Goal: Task Accomplishment & Management: Manage account settings

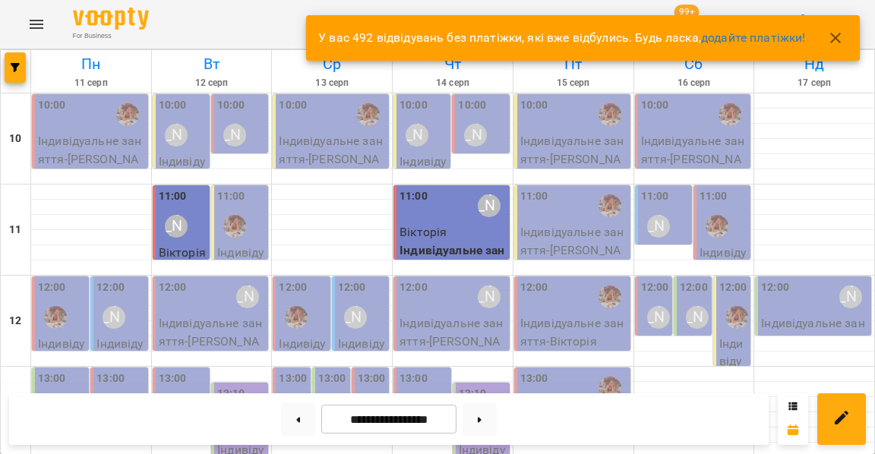
click at [834, 39] on icon "button" at bounding box center [835, 38] width 11 height 11
click at [839, 33] on icon "button" at bounding box center [835, 38] width 18 height 18
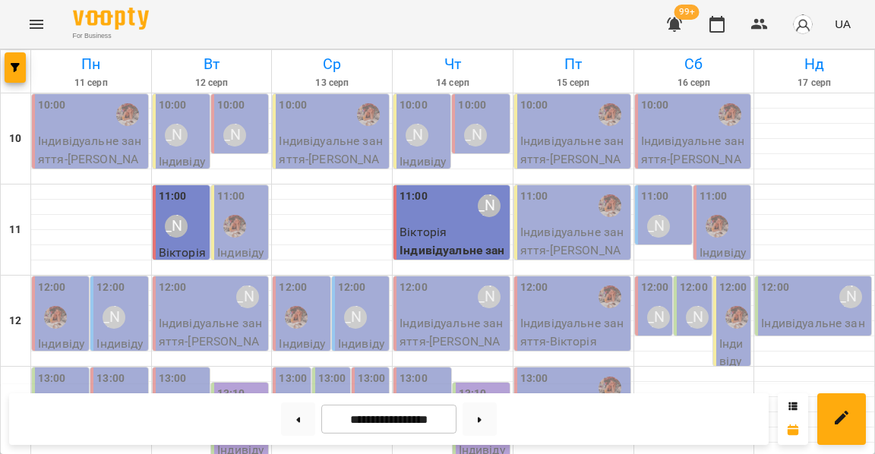
scroll to position [541, 0]
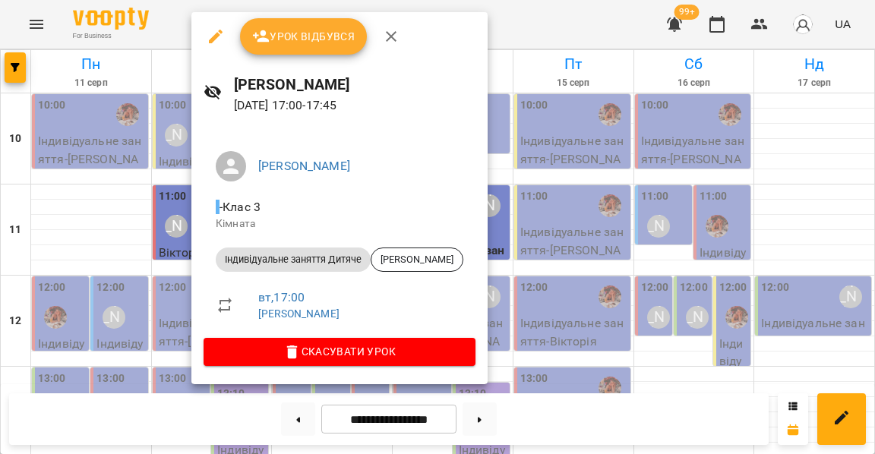
click at [168, 216] on div at bounding box center [437, 227] width 875 height 454
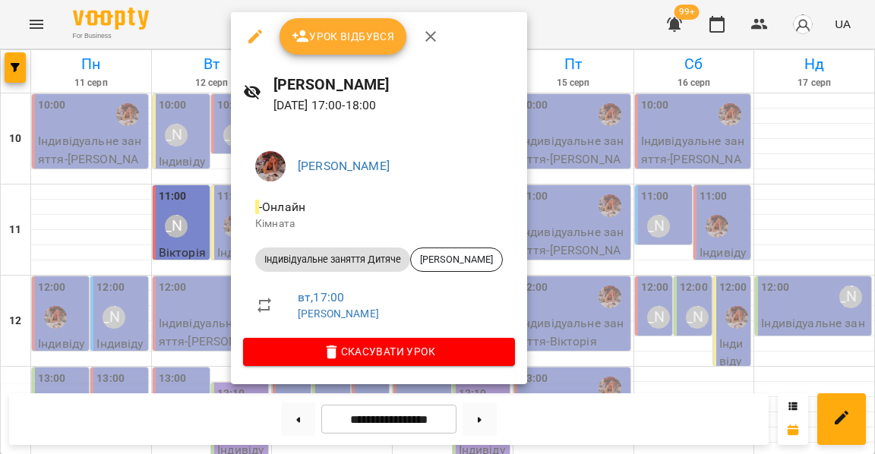
click at [317, 48] on button "Урок відбувся" at bounding box center [344, 36] width 128 height 36
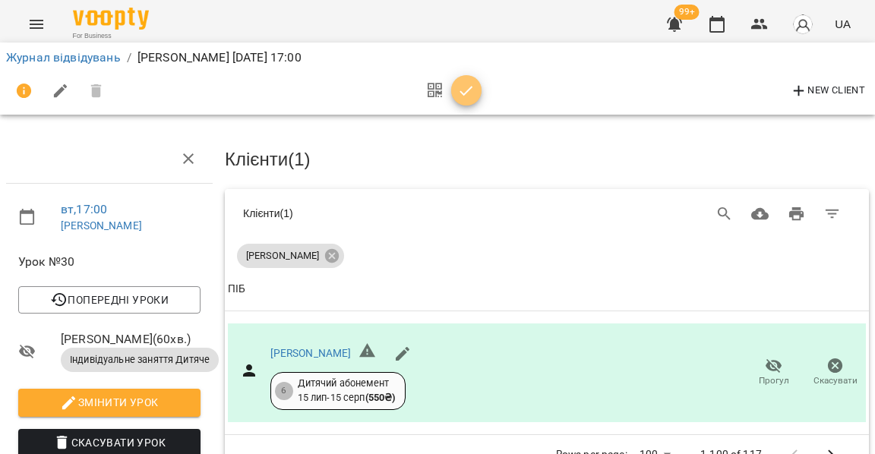
click at [464, 95] on icon "button" at bounding box center [466, 91] width 18 height 18
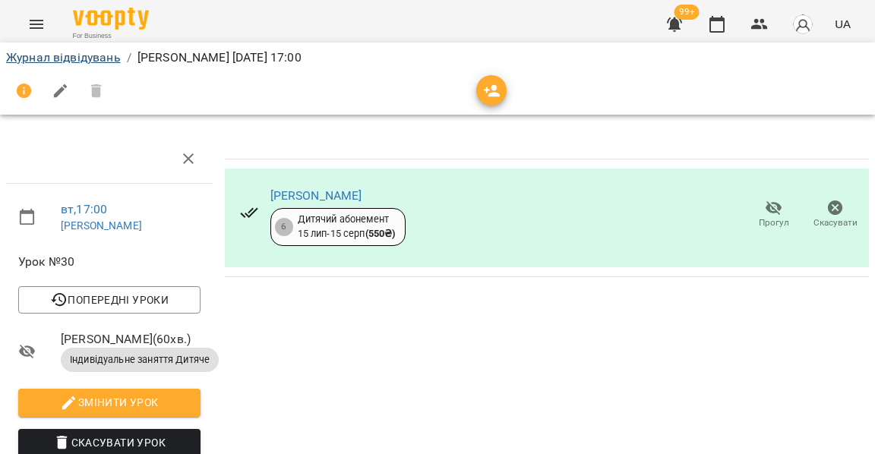
click at [97, 56] on link "Журнал відвідувань" at bounding box center [63, 57] width 115 height 14
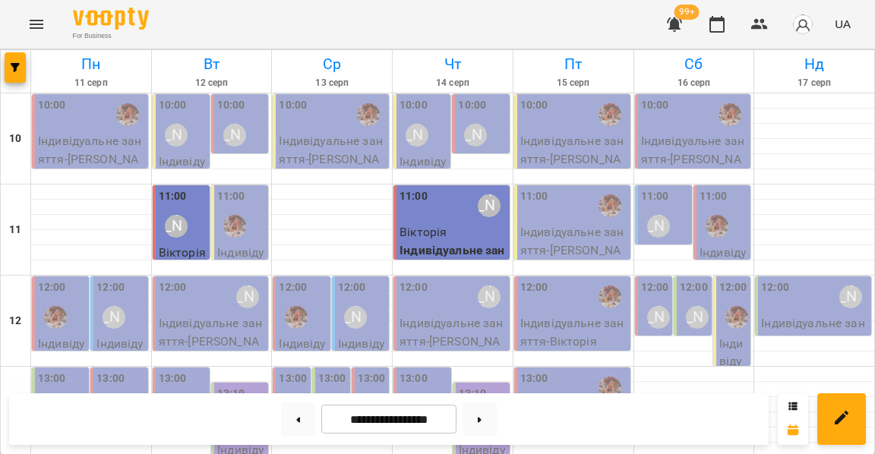
click at [258, 208] on div "11:00" at bounding box center [241, 215] width 48 height 55
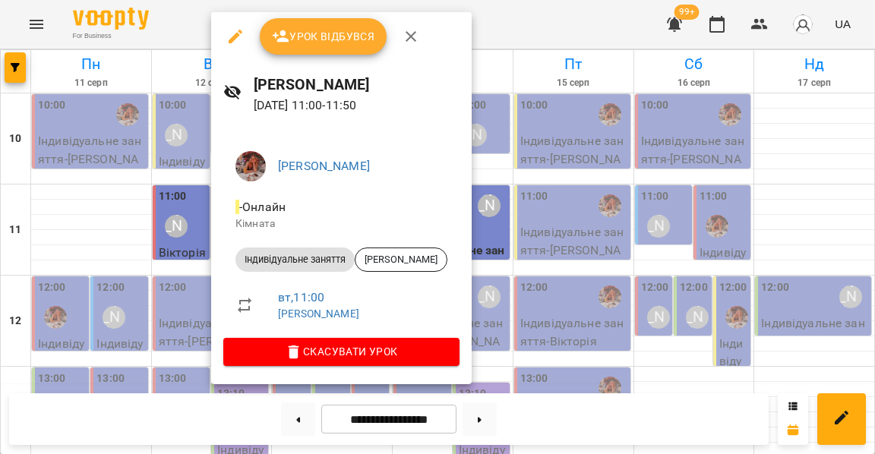
click at [147, 204] on div at bounding box center [437, 227] width 875 height 454
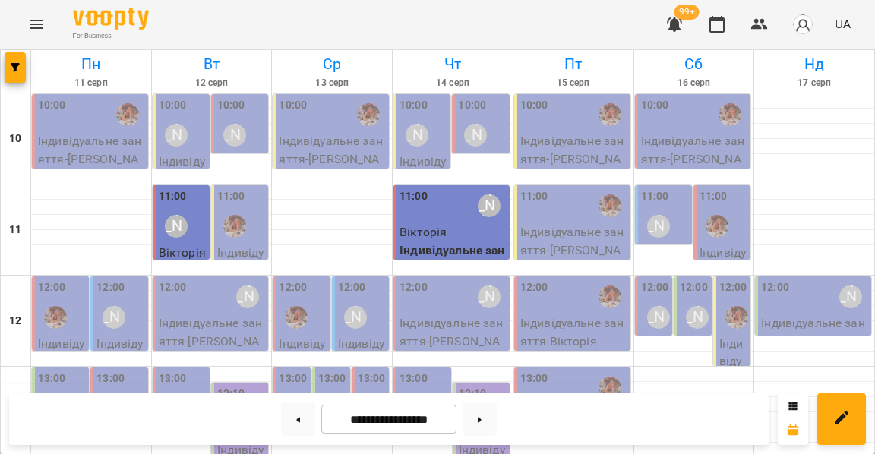
scroll to position [413, 0]
click at [298, 419] on button at bounding box center [298, 419] width 34 height 33
type input "**********"
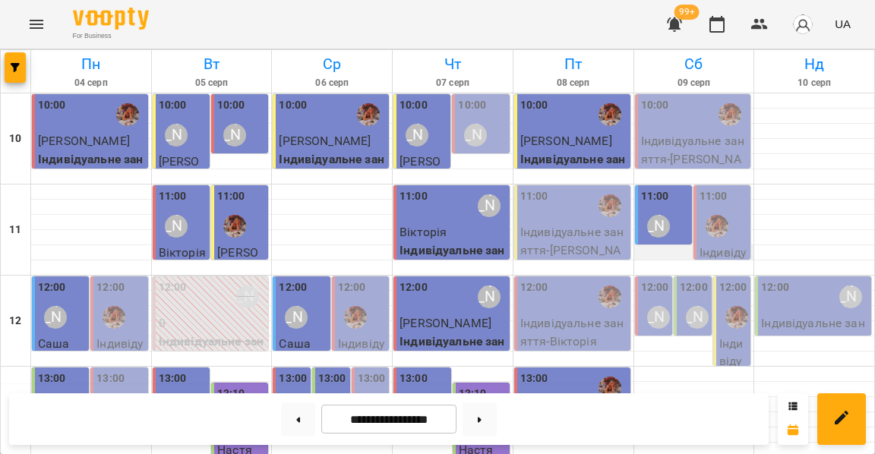
scroll to position [0, 0]
click at [736, 324] on img "Анна Клочаник" at bounding box center [736, 317] width 23 height 23
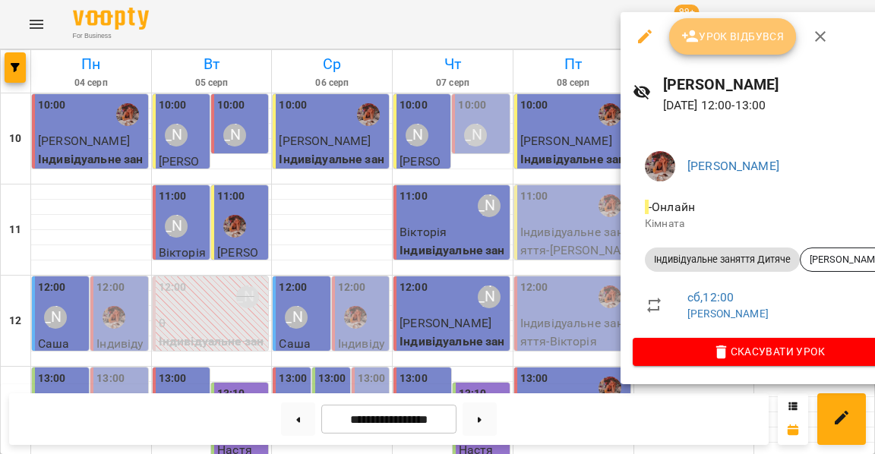
click at [726, 46] on button "Урок відбувся" at bounding box center [733, 36] width 128 height 36
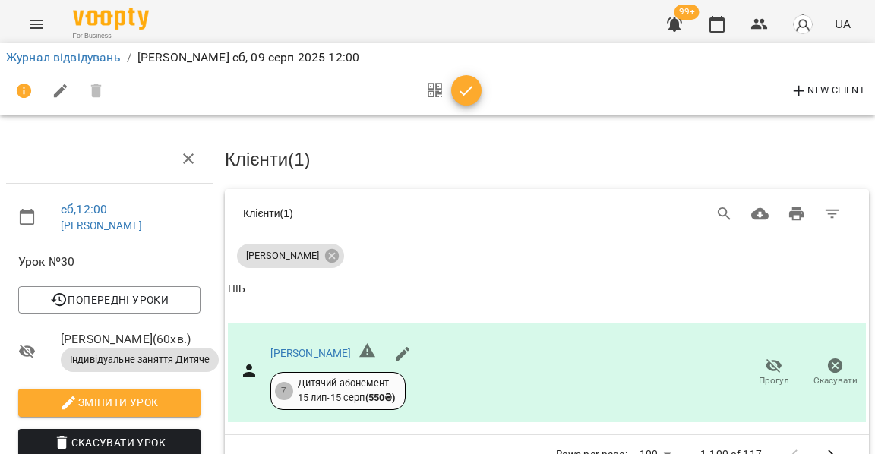
click at [462, 90] on icon "button" at bounding box center [466, 91] width 18 height 18
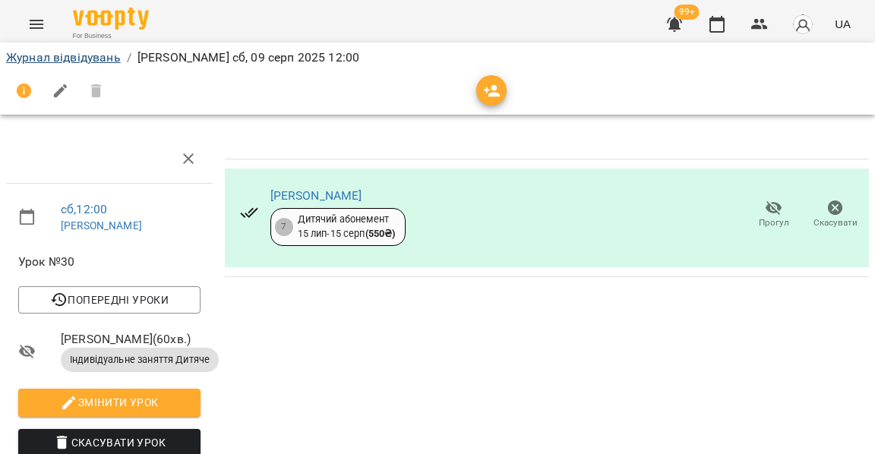
click at [100, 55] on link "Журнал відвідувань" at bounding box center [63, 57] width 115 height 14
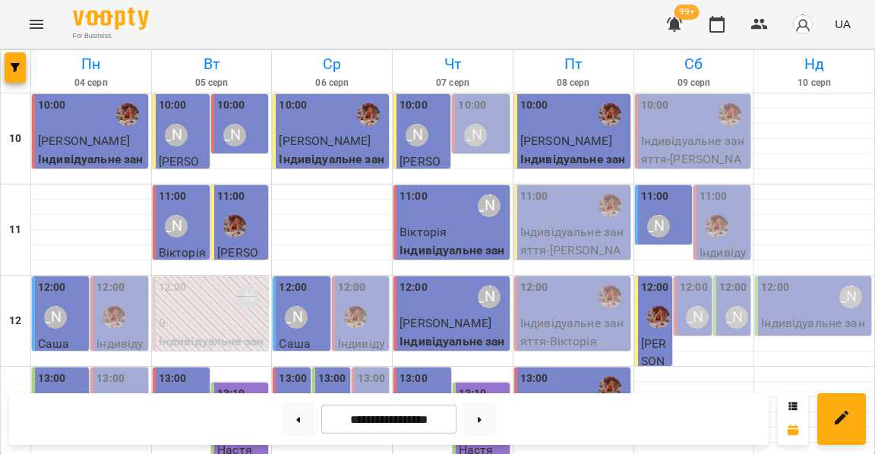
scroll to position [39, 0]
click at [728, 188] on div "11:00" at bounding box center [724, 215] width 48 height 55
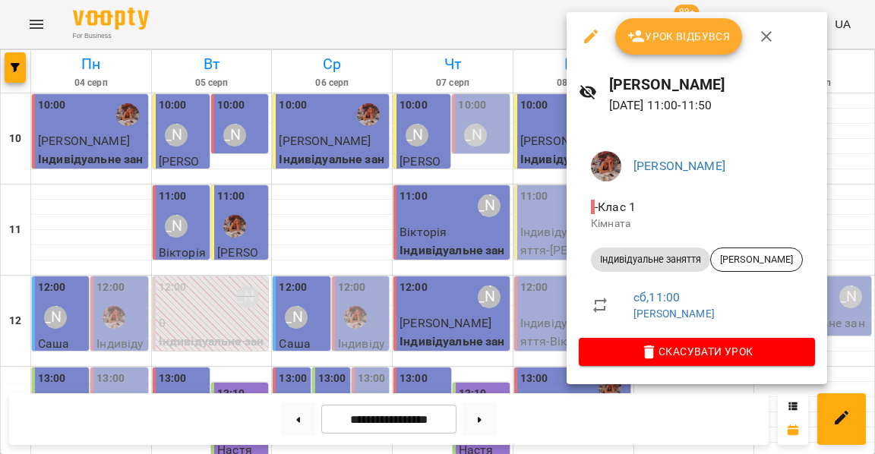
click at [505, 204] on div at bounding box center [437, 227] width 875 height 454
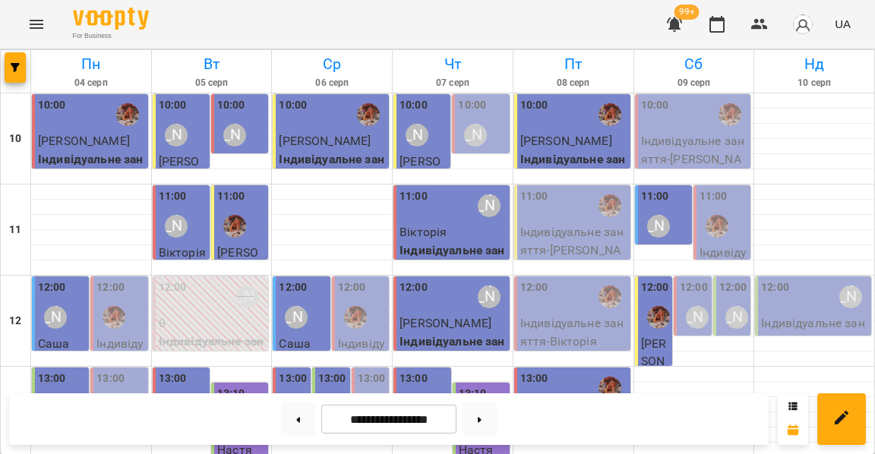
scroll to position [-1, 0]
click at [687, 147] on p "Індивідуальне заняття - [PERSON_NAME]" at bounding box center [694, 159] width 107 height 54
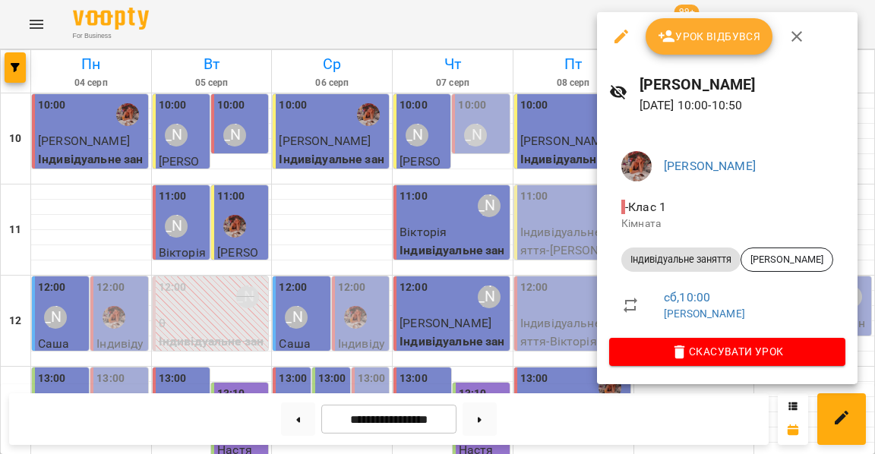
click at [677, 47] on button "Урок відбувся" at bounding box center [710, 36] width 128 height 36
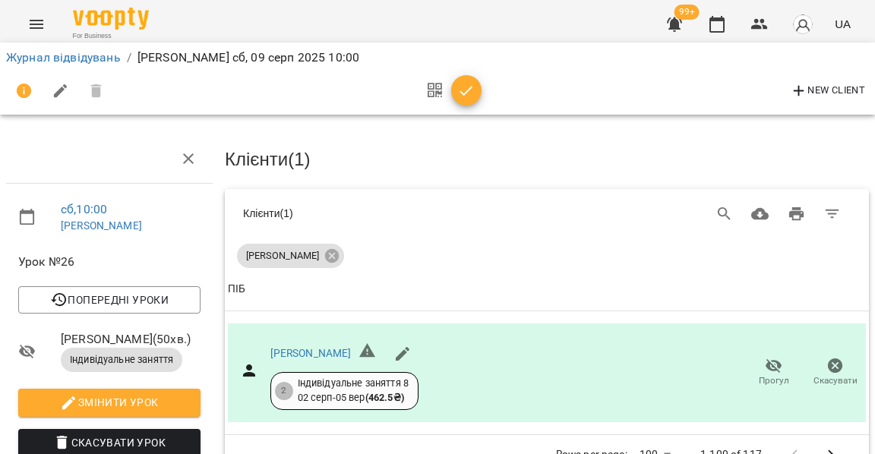
click at [459, 91] on icon "button" at bounding box center [466, 91] width 18 height 18
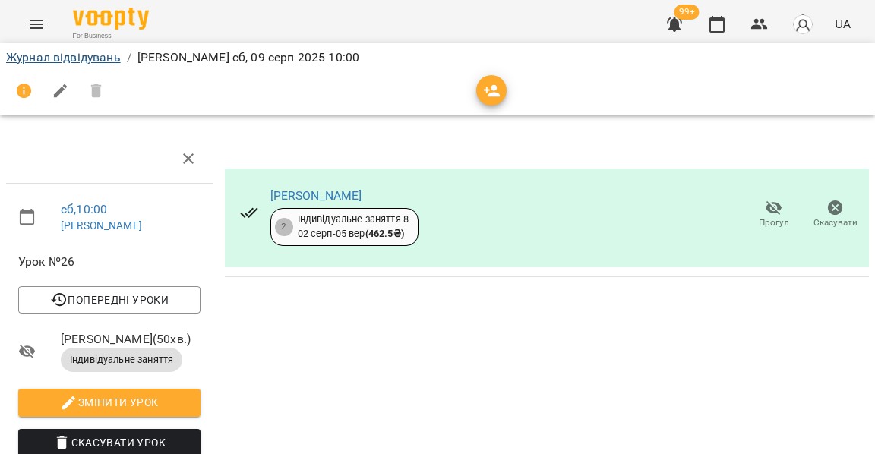
click at [111, 58] on link "Журнал відвідувань" at bounding box center [63, 57] width 115 height 14
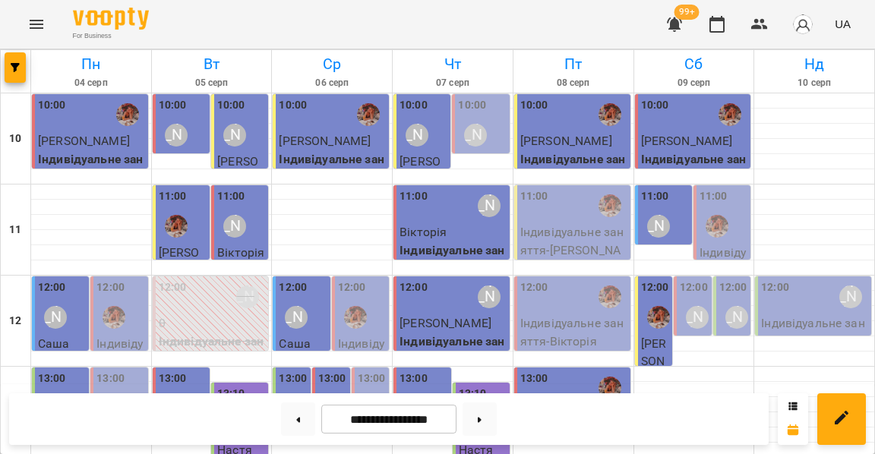
scroll to position [58, 0]
click at [696, 280] on label "12:00" at bounding box center [694, 288] width 28 height 17
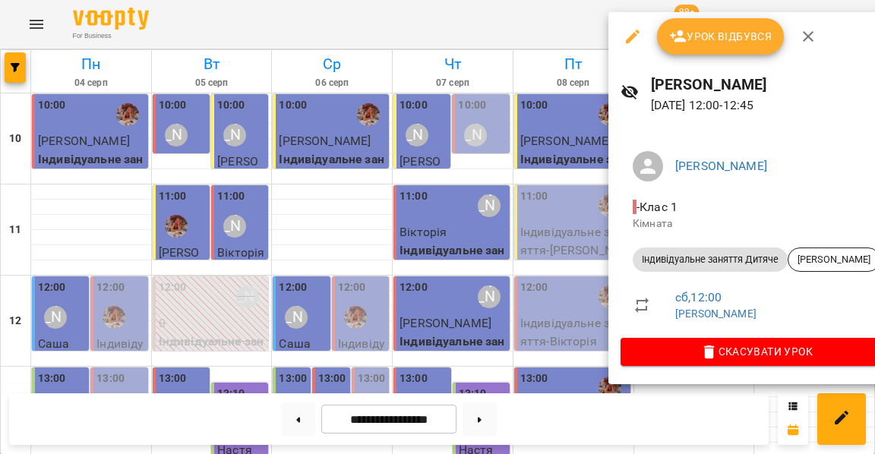
click at [589, 181] on div at bounding box center [437, 227] width 875 height 454
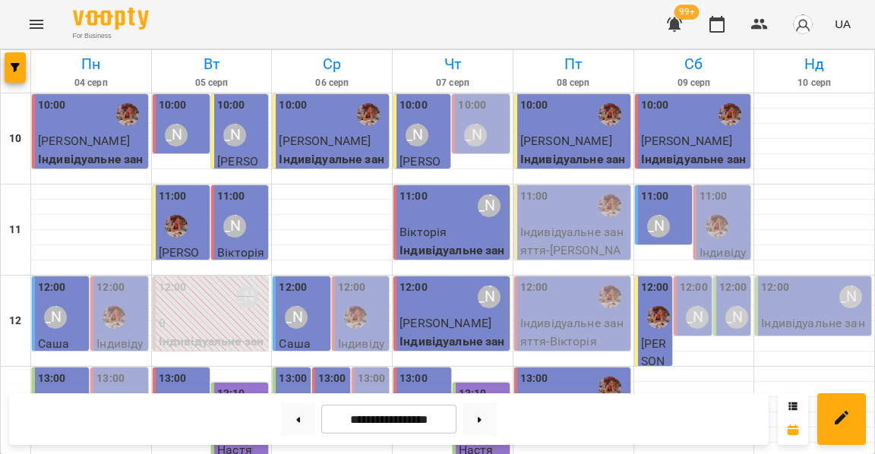
click at [728, 280] on label "12:00" at bounding box center [733, 288] width 28 height 17
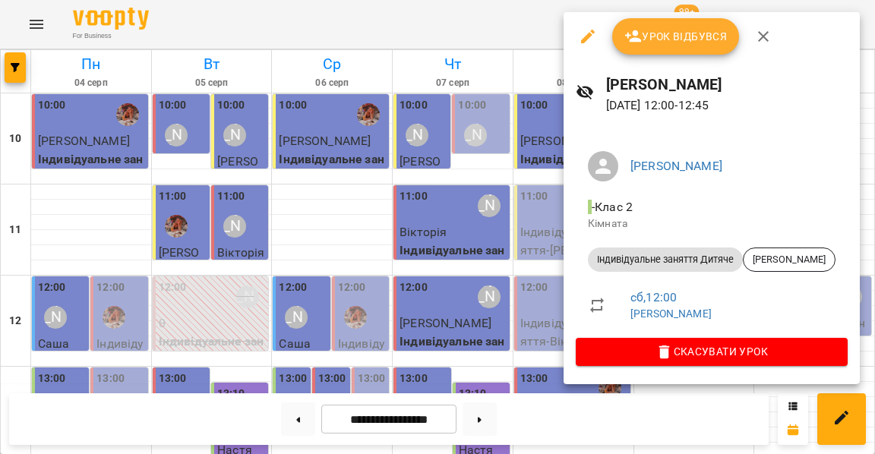
click at [478, 247] on div at bounding box center [437, 227] width 875 height 454
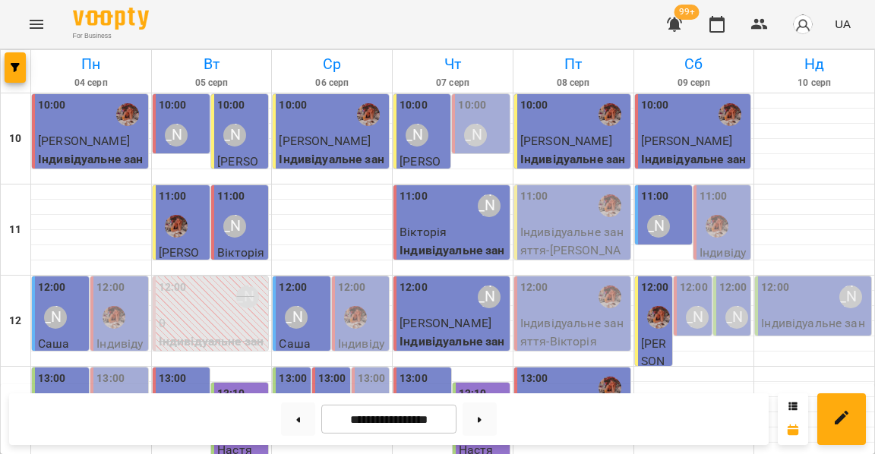
scroll to position [57, 0]
click at [811, 280] on div "12:00 [PERSON_NAME]" at bounding box center [814, 297] width 107 height 35
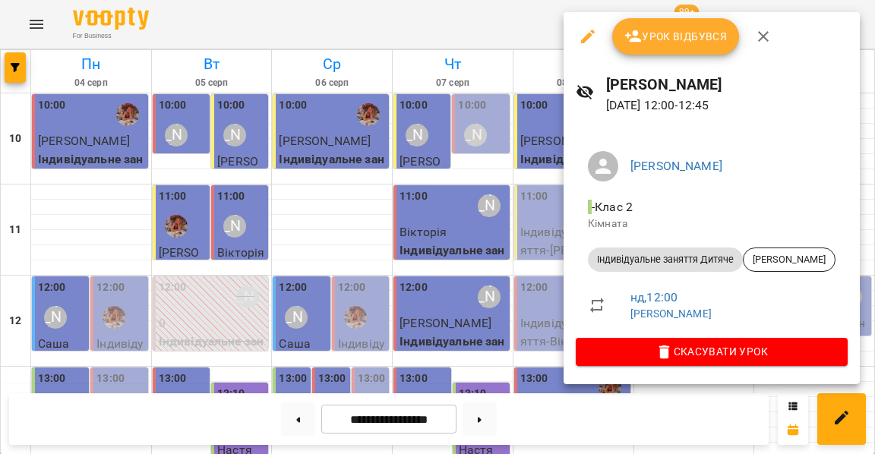
click at [681, 48] on button "Урок відбувся" at bounding box center [676, 36] width 128 height 36
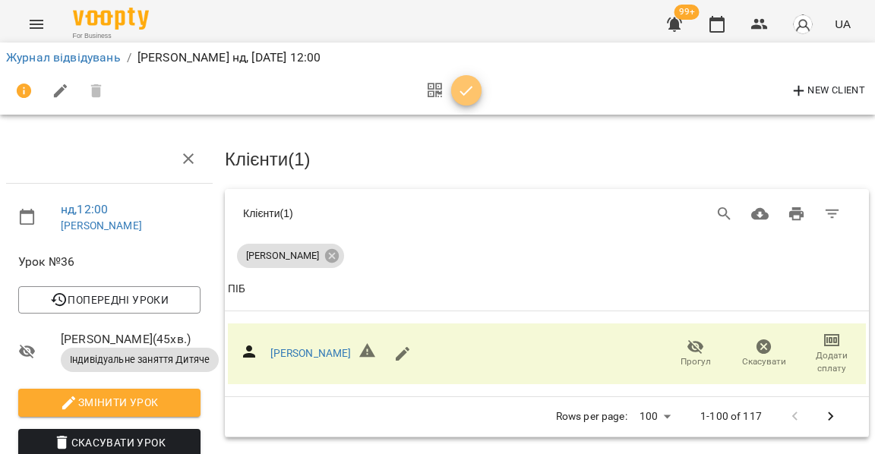
click at [465, 88] on icon "button" at bounding box center [466, 91] width 13 height 10
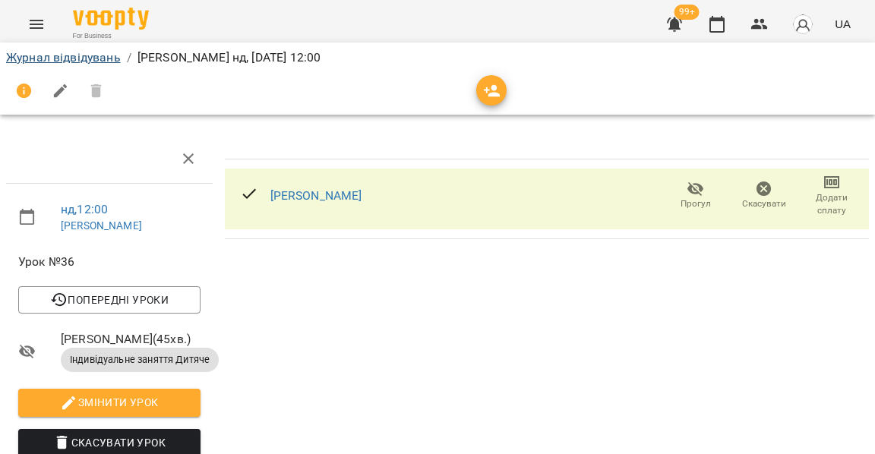
click at [89, 55] on link "Журнал відвідувань" at bounding box center [63, 57] width 115 height 14
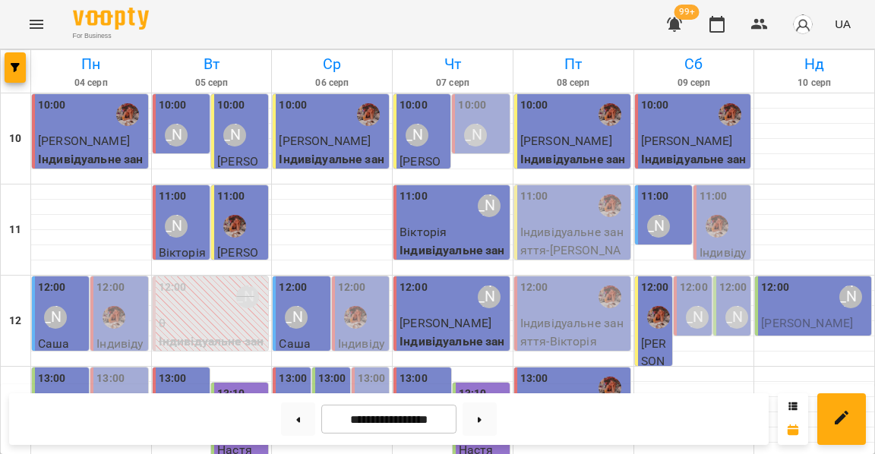
scroll to position [507, 0]
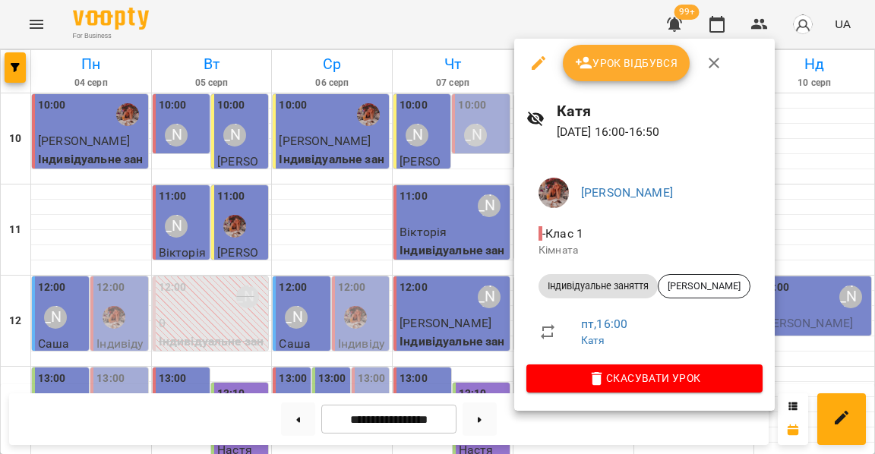
click at [442, 195] on div at bounding box center [437, 227] width 875 height 454
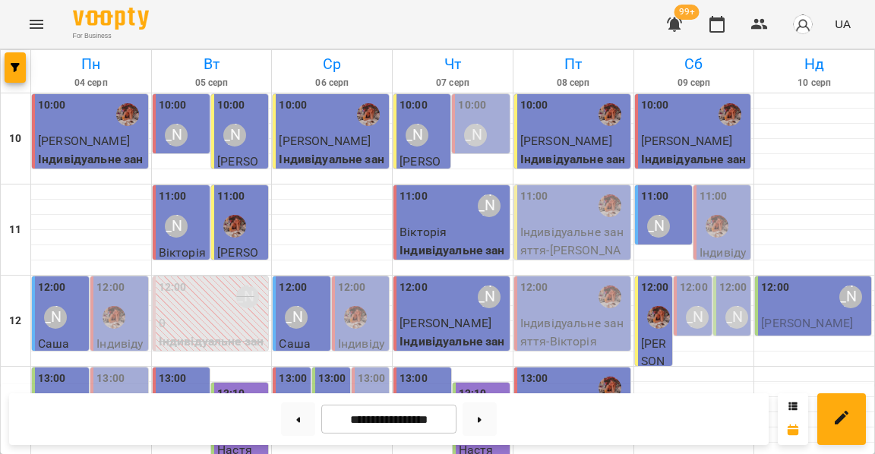
scroll to position [535, 0]
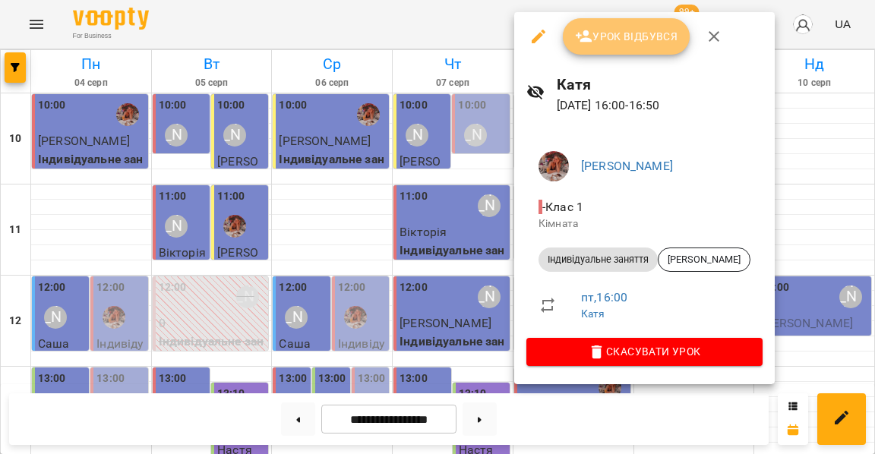
click at [631, 32] on span "Урок відбувся" at bounding box center [626, 36] width 103 height 18
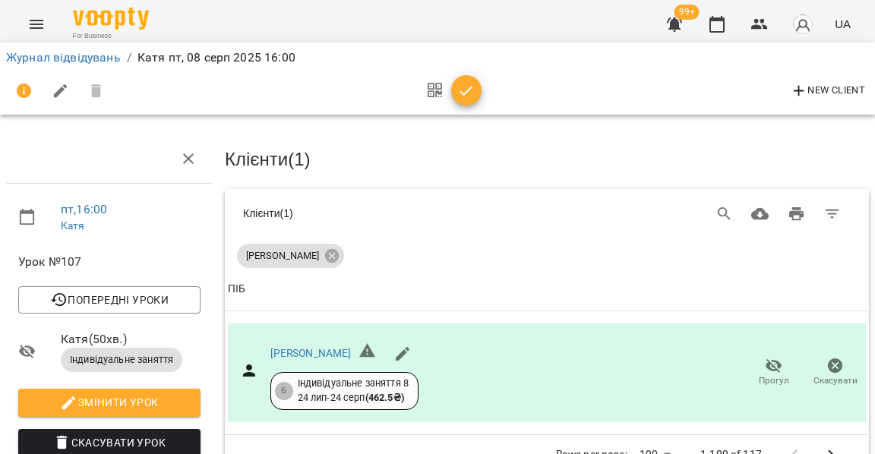
click at [462, 91] on icon "button" at bounding box center [466, 91] width 13 height 10
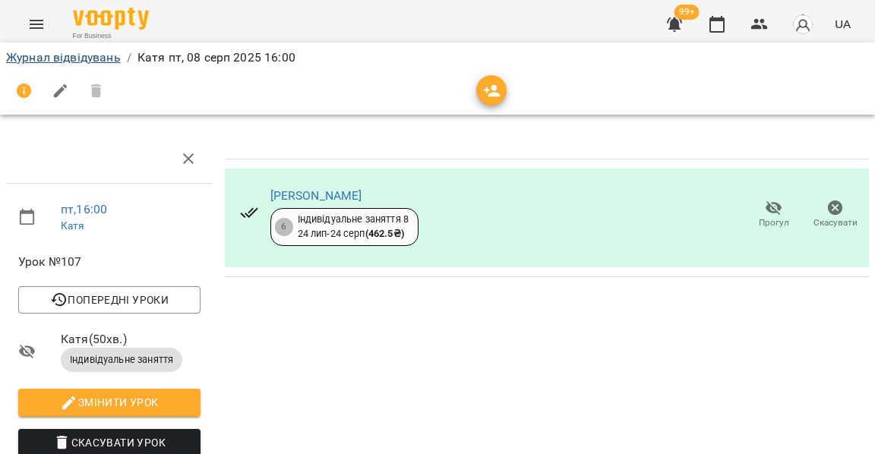
click at [106, 54] on link "Журнал відвідувань" at bounding box center [63, 57] width 115 height 14
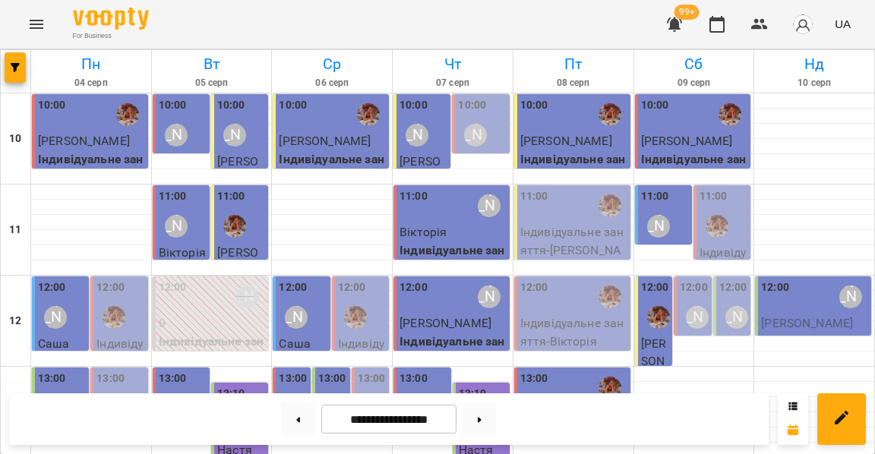
click at [729, 196] on div "11:00" at bounding box center [724, 215] width 48 height 55
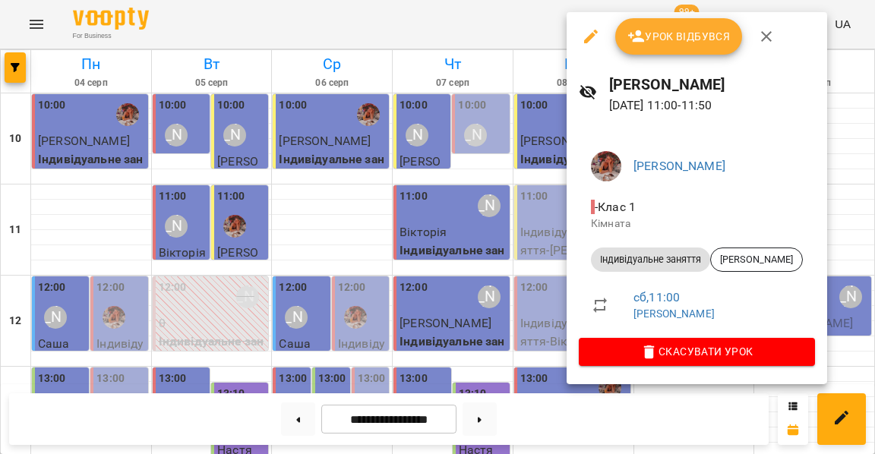
click at [520, 227] on div at bounding box center [437, 227] width 875 height 454
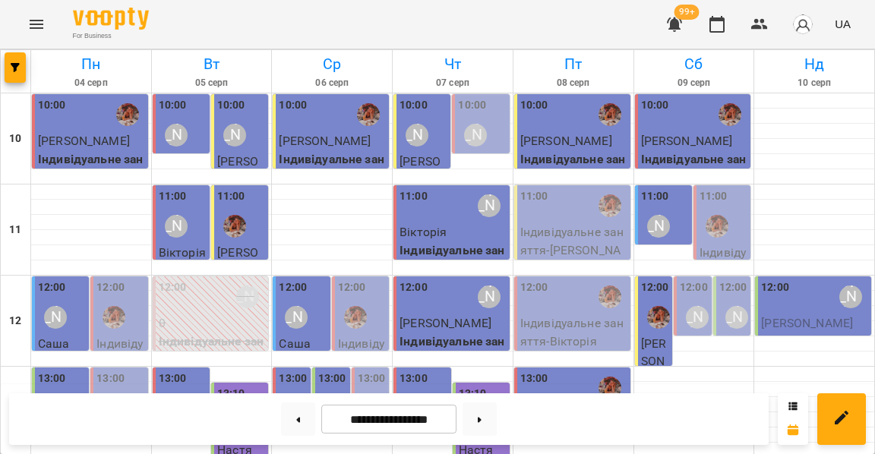
click at [693, 289] on label "12:00" at bounding box center [694, 288] width 28 height 17
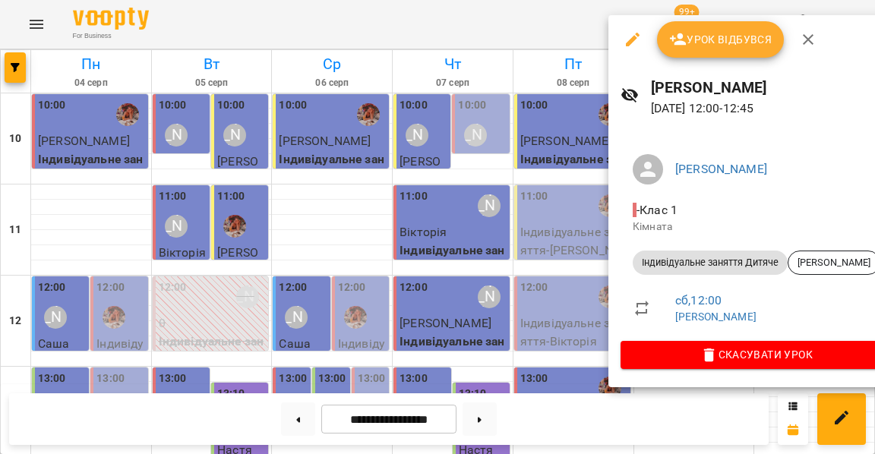
click at [546, 274] on div at bounding box center [437, 227] width 875 height 454
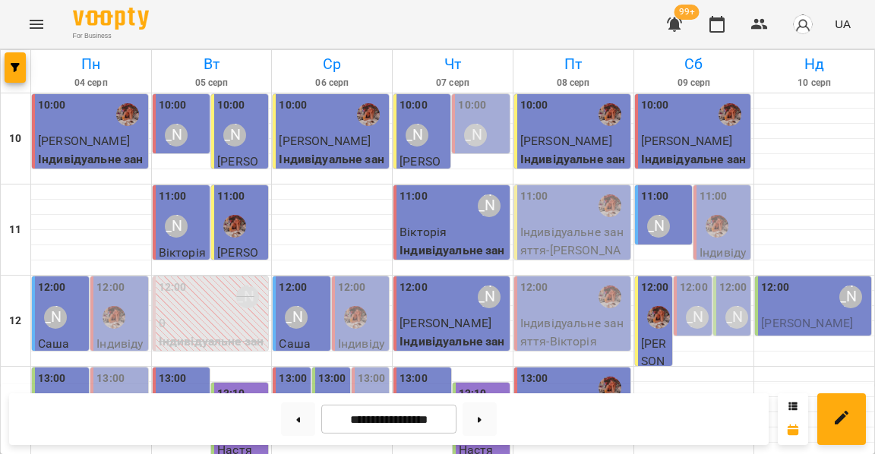
click at [732, 290] on label "12:00" at bounding box center [733, 288] width 28 height 17
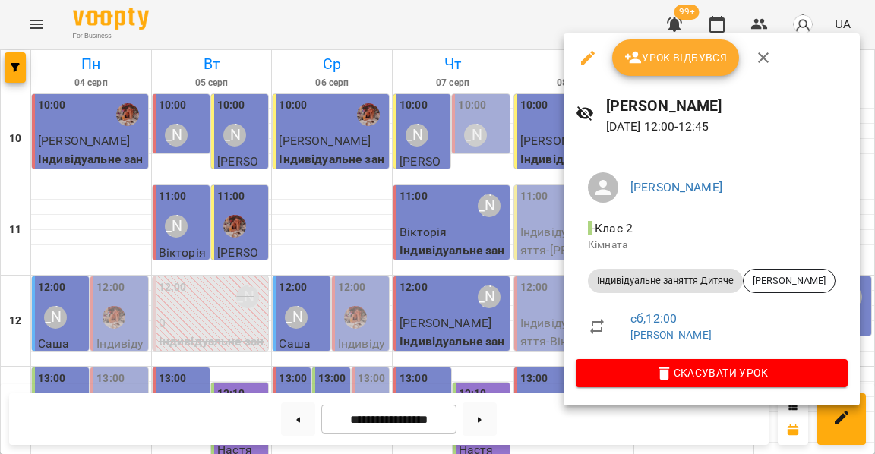
click at [491, 253] on div at bounding box center [437, 227] width 875 height 454
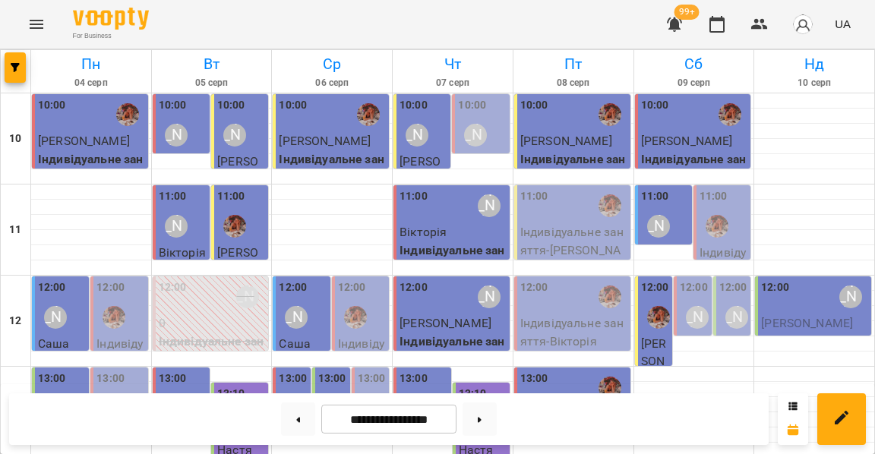
scroll to position [223, 0]
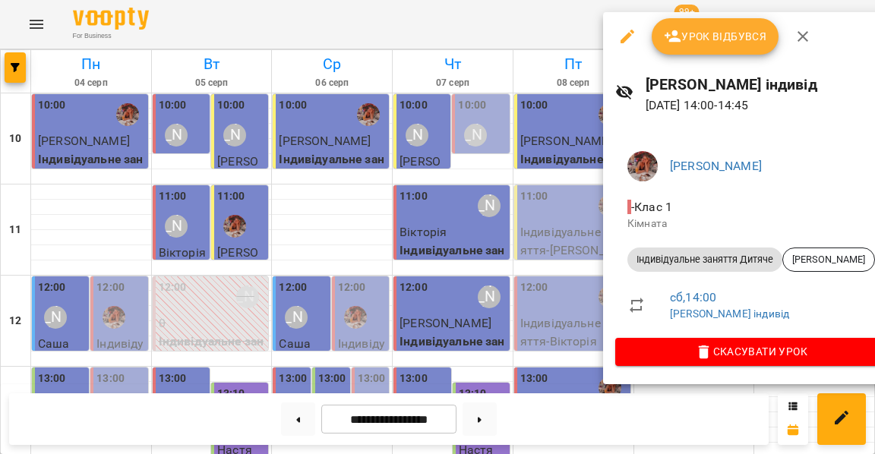
click at [706, 37] on span "Урок відбувся" at bounding box center [715, 36] width 103 height 18
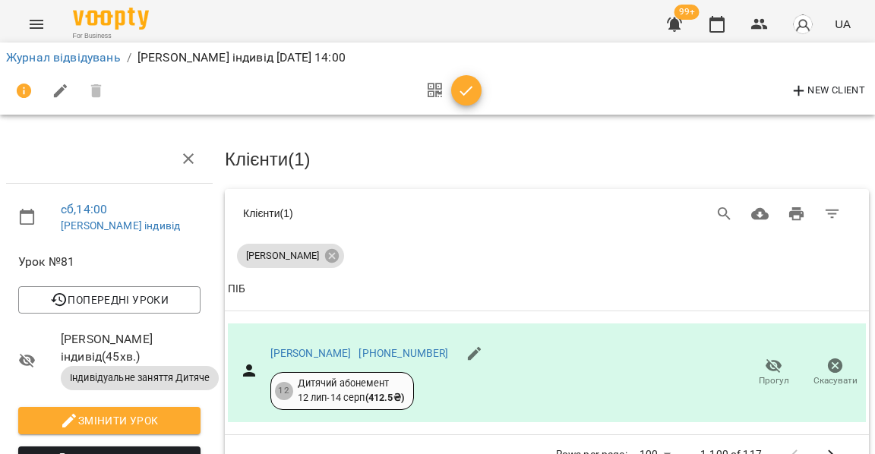
click at [462, 91] on icon "button" at bounding box center [466, 91] width 13 height 10
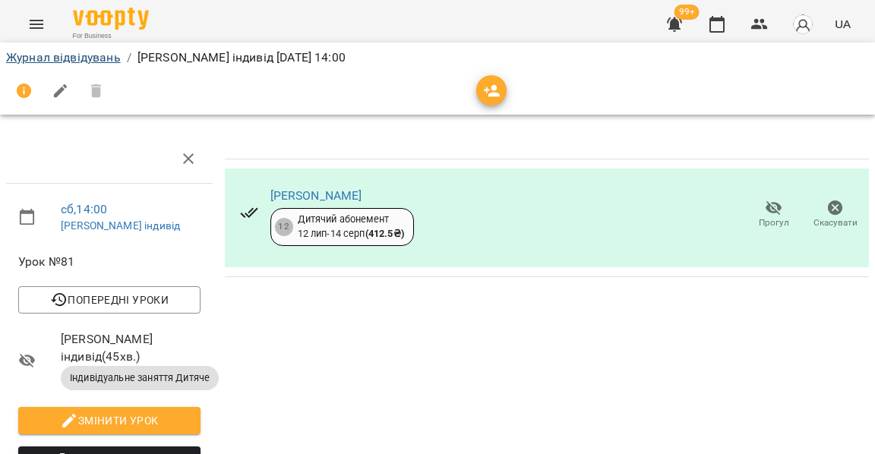
click at [111, 58] on link "Журнал відвідувань" at bounding box center [63, 57] width 115 height 14
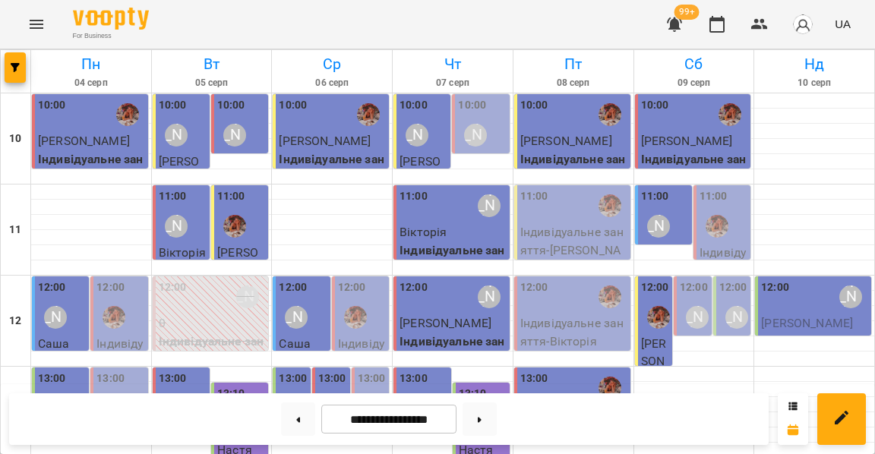
scroll to position [362, 0]
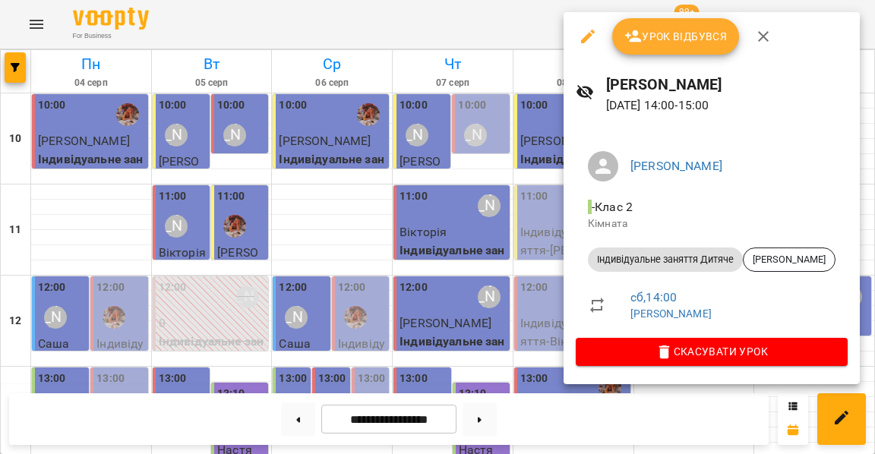
click at [469, 267] on div at bounding box center [437, 227] width 875 height 454
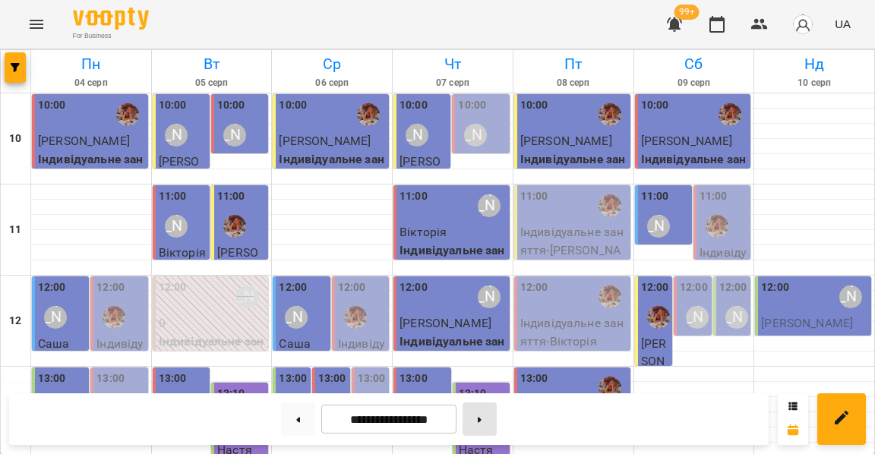
click at [488, 425] on button at bounding box center [480, 419] width 34 height 33
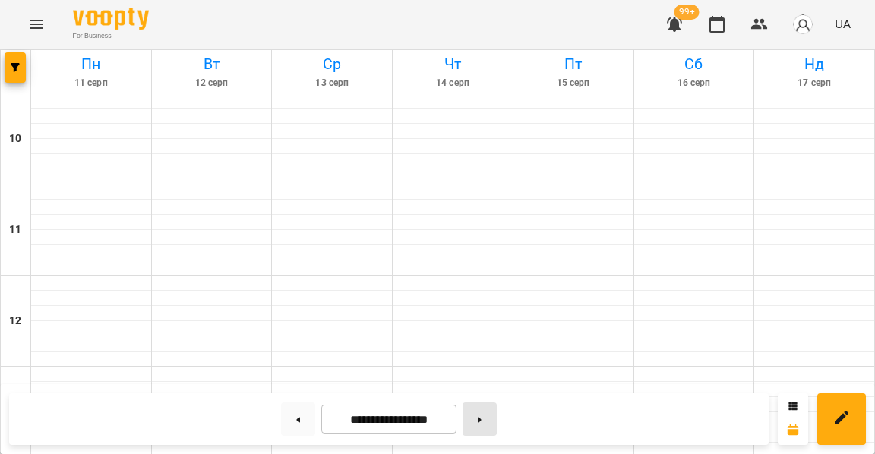
type input "**********"
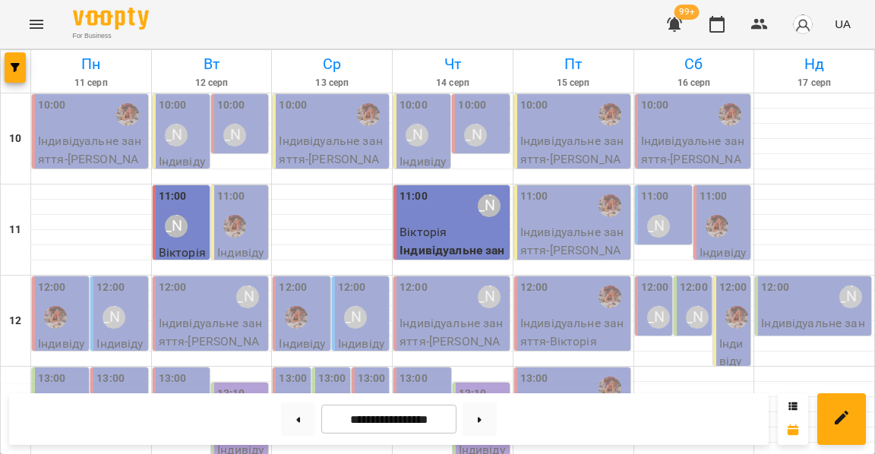
scroll to position [595, 0]
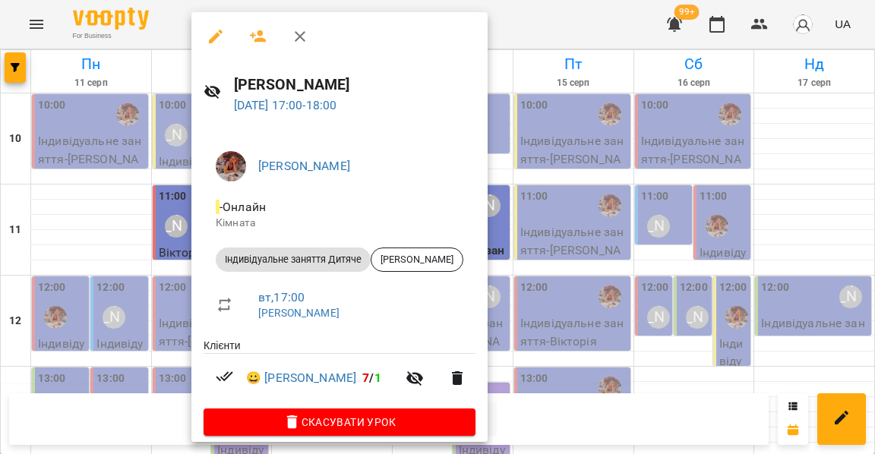
click at [574, 240] on div at bounding box center [437, 227] width 875 height 454
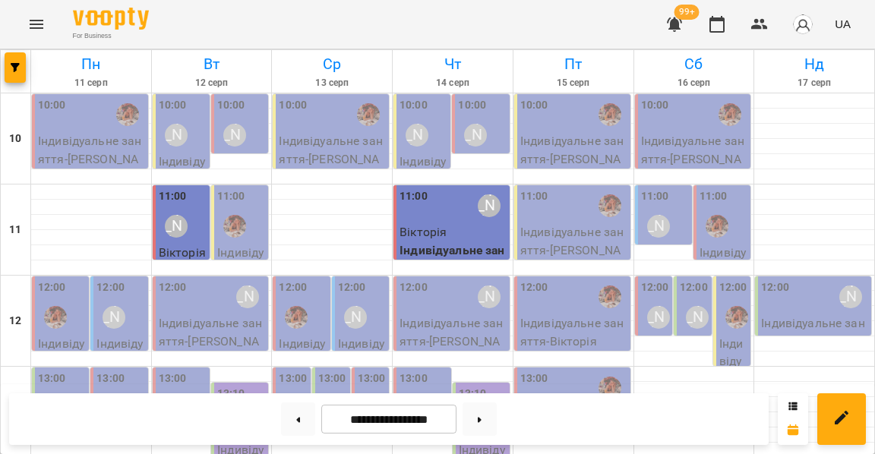
scroll to position [625, 0]
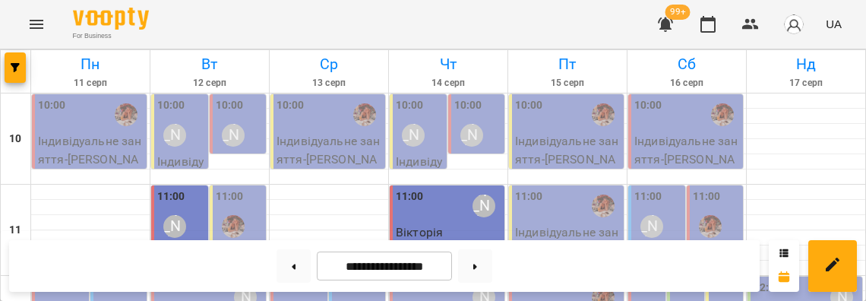
scroll to position [779, 0]
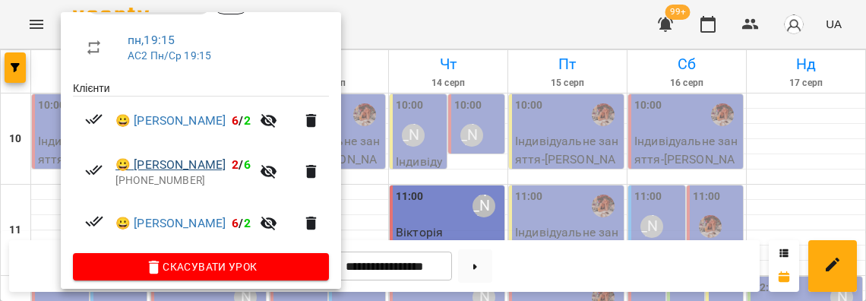
scroll to position [257, 0]
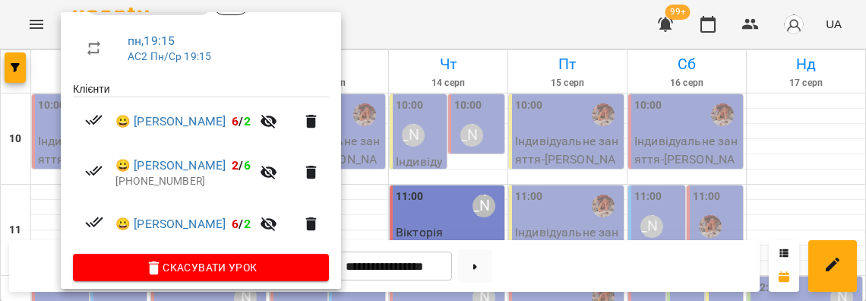
click at [422, 181] on div at bounding box center [433, 150] width 866 height 301
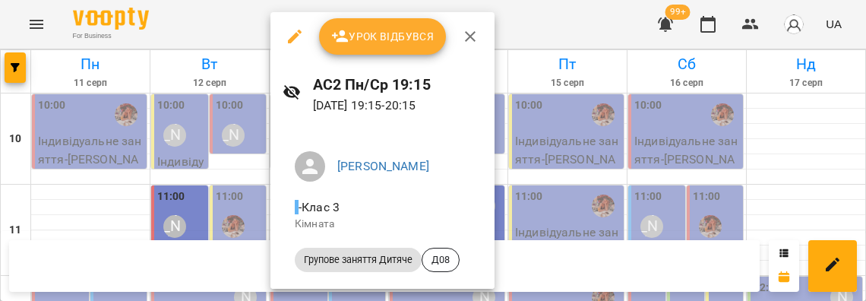
click at [365, 44] on span "Урок відбувся" at bounding box center [382, 36] width 103 height 18
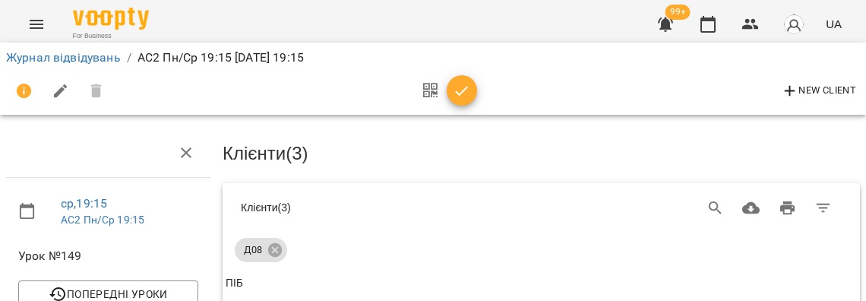
scroll to position [468, 0]
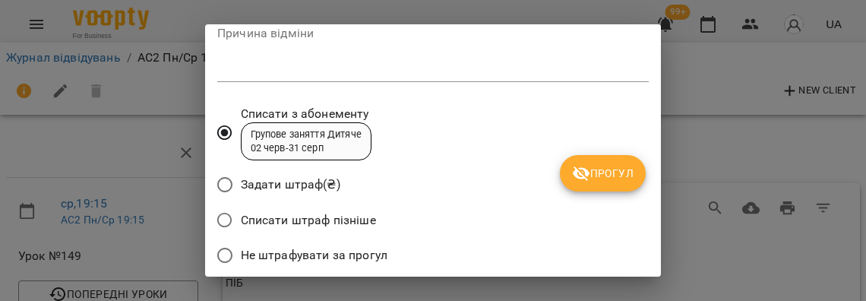
click at [307, 246] on span "Не штрафувати за прогул" at bounding box center [314, 255] width 147 height 18
click at [619, 178] on span "Прогул" at bounding box center [603, 173] width 62 height 18
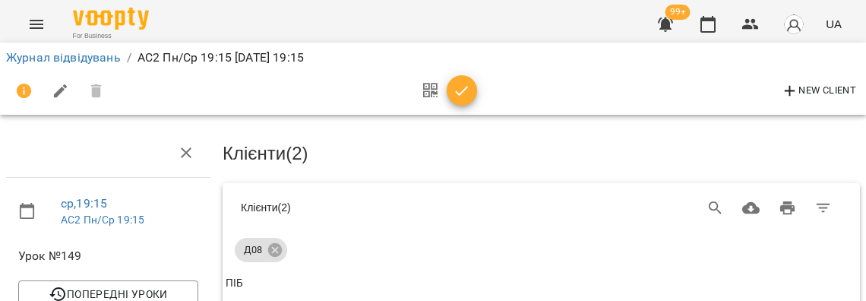
scroll to position [36, 0]
click at [458, 90] on icon "button" at bounding box center [462, 91] width 18 height 18
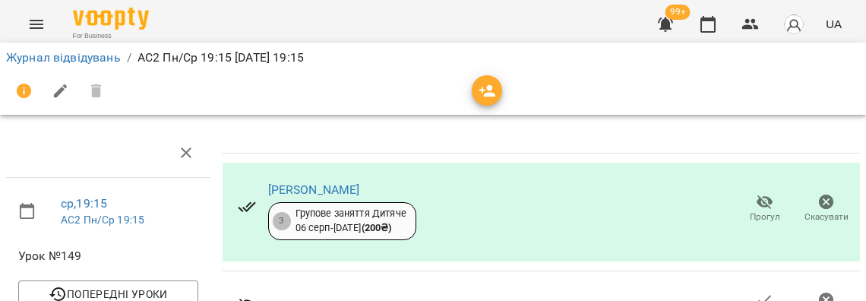
scroll to position [12, 0]
click at [106, 54] on link "Журнал відвідувань" at bounding box center [63, 57] width 115 height 14
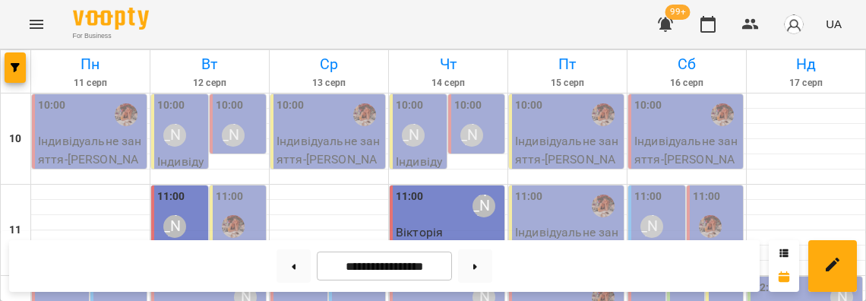
click at [322, 139] on p "Індивідуальне заняття - Скрипка Анна" at bounding box center [329, 159] width 106 height 54
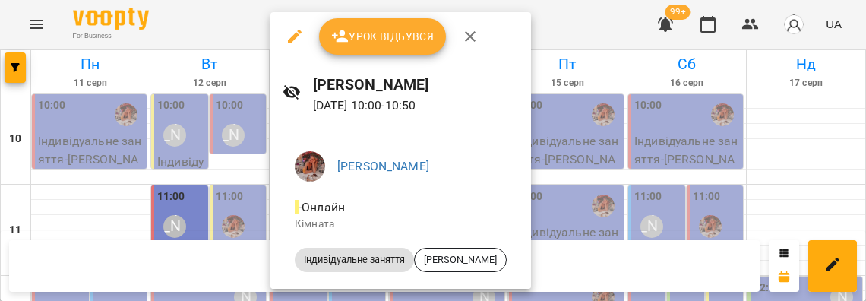
click at [247, 152] on div at bounding box center [433, 150] width 866 height 301
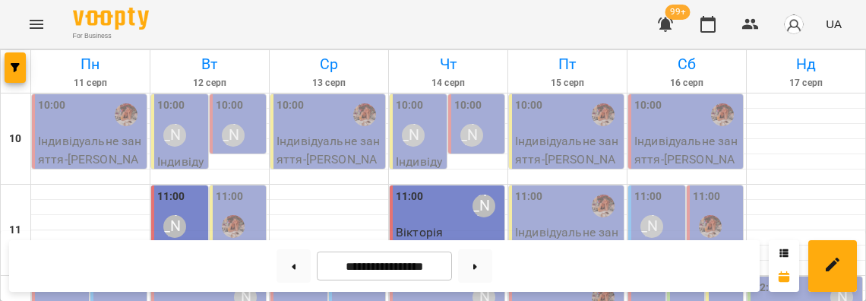
click at [314, 148] on p "Індивідуальне заняття - Скрипка Анна" at bounding box center [329, 159] width 106 height 54
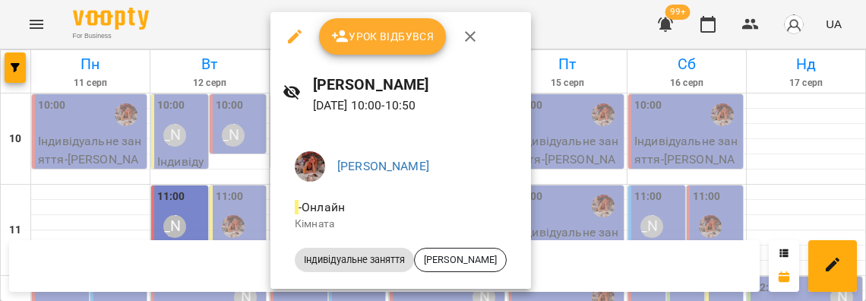
click at [362, 52] on button "Урок відбувся" at bounding box center [383, 36] width 128 height 36
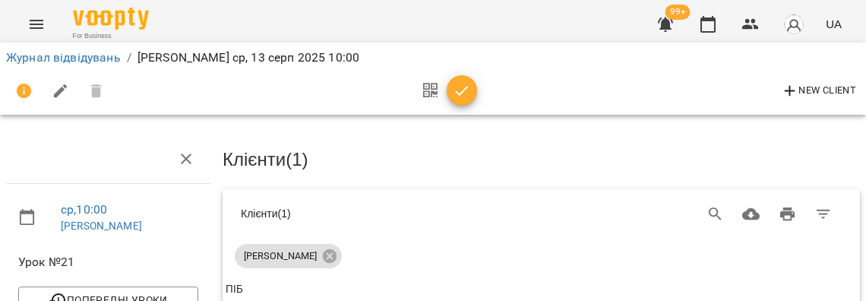
click at [461, 94] on icon "button" at bounding box center [462, 91] width 18 height 18
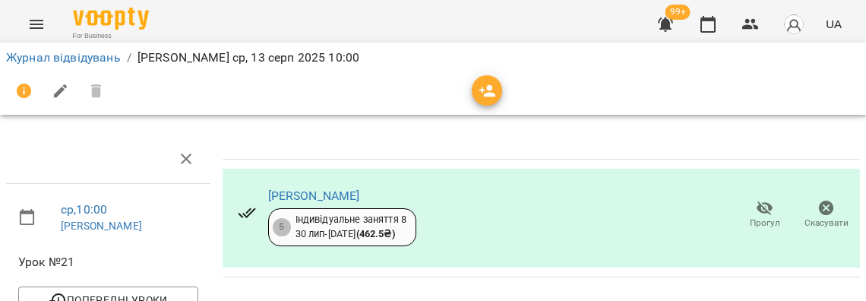
scroll to position [5, 0]
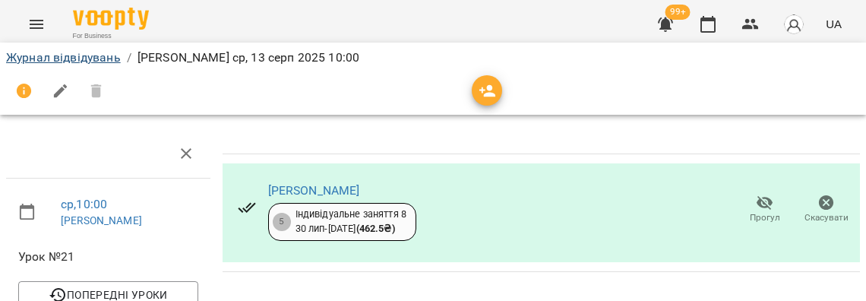
click at [67, 54] on link "Журнал відвідувань" at bounding box center [63, 57] width 115 height 14
